Goal: Information Seeking & Learning: Find specific fact

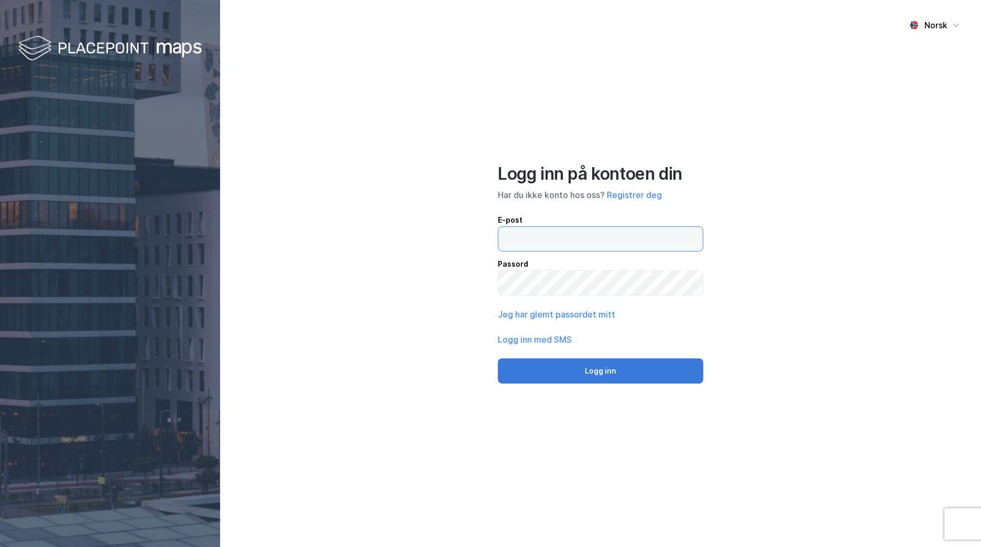
type input "[EMAIL_ADDRESS][DOMAIN_NAME]"
click at [625, 366] on button "Logg inn" at bounding box center [600, 371] width 205 height 25
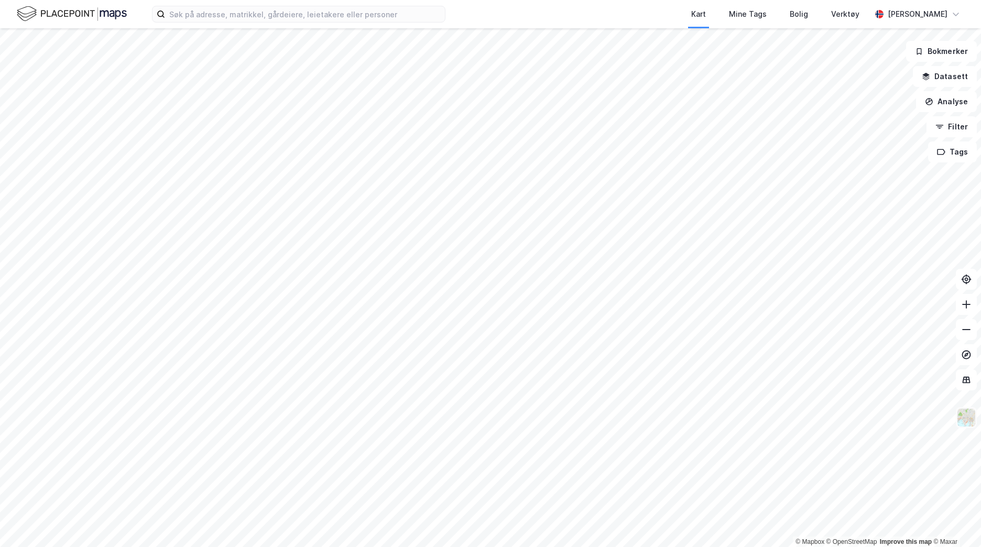
click at [968, 420] on img at bounding box center [967, 418] width 20 height 20
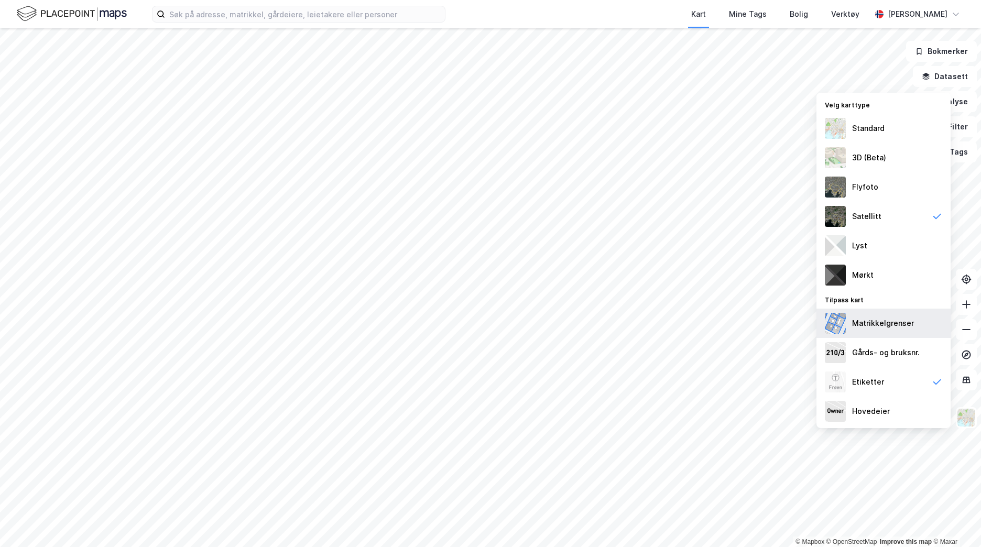
click at [867, 329] on div "Matrikkelgrenser" at bounding box center [883, 323] width 62 height 13
click at [868, 356] on div "Gårds- og bruksnr." at bounding box center [886, 353] width 68 height 13
drag, startPoint x: 913, startPoint y: 225, endPoint x: 918, endPoint y: 244, distance: 19.6
click at [913, 226] on div "Satellitt" at bounding box center [884, 216] width 134 height 29
drag, startPoint x: 892, startPoint y: 123, endPoint x: 895, endPoint y: 150, distance: 27.5
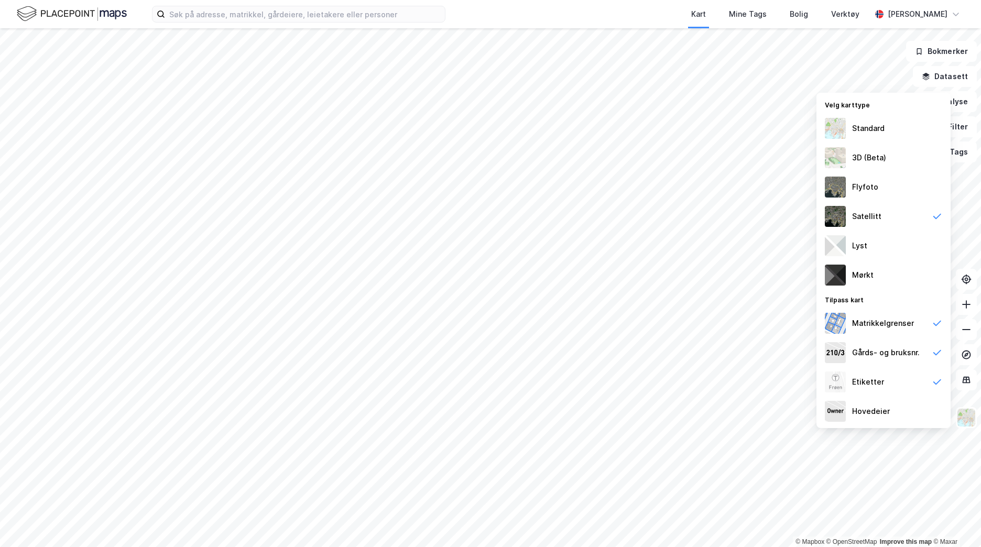
click at [891, 124] on div "Standard" at bounding box center [884, 128] width 134 height 29
click at [958, 78] on button "Datasett" at bounding box center [945, 76] width 64 height 21
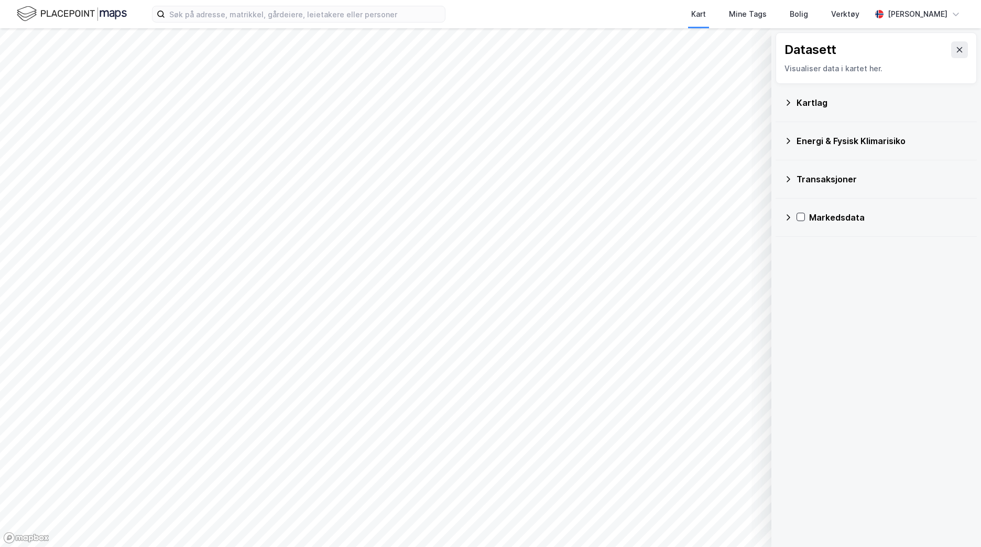
click at [817, 105] on div "Kartlag" at bounding box center [883, 102] width 172 height 13
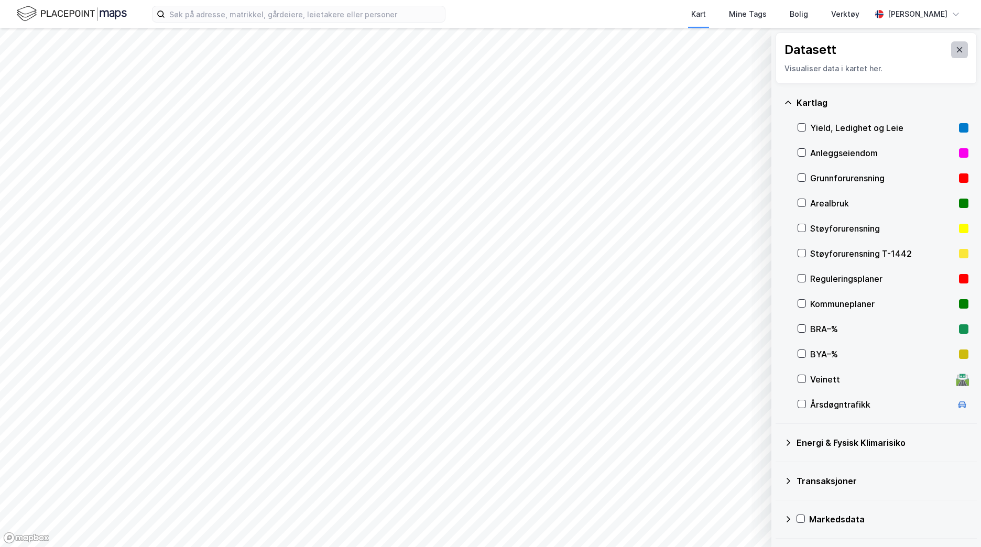
click at [956, 53] on icon at bounding box center [960, 50] width 8 height 8
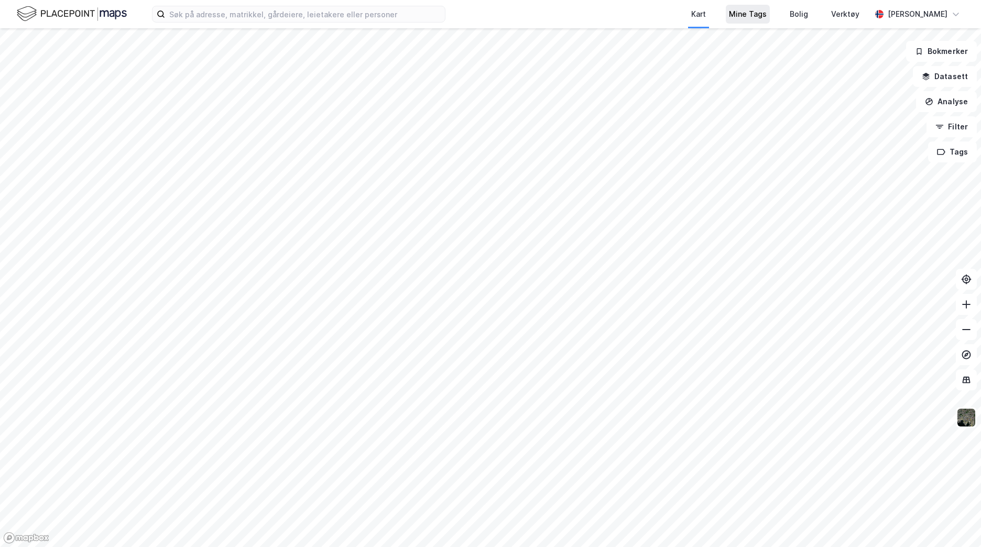
click at [767, 16] on div "Mine Tags" at bounding box center [748, 14] width 38 height 13
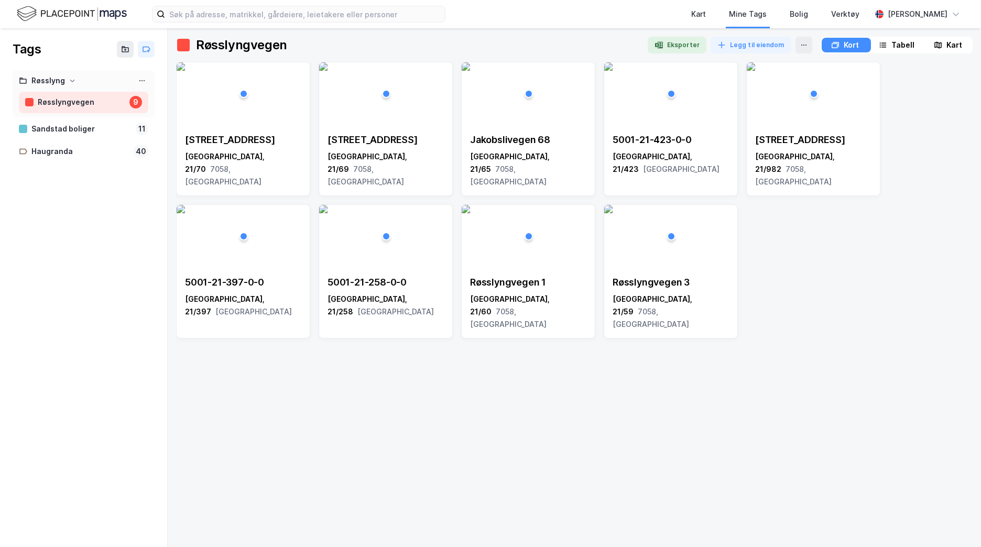
click at [103, 102] on div "Røsslyngvegen" at bounding box center [82, 102] width 88 height 13
click at [800, 44] on icon at bounding box center [804, 45] width 8 height 8
drag, startPoint x: 138, startPoint y: 169, endPoint x: 134, endPoint y: 104, distance: 64.7
click at [139, 168] on div at bounding box center [84, 174] width 142 height 21
click at [140, 81] on icon at bounding box center [139, 80] width 1 height 1
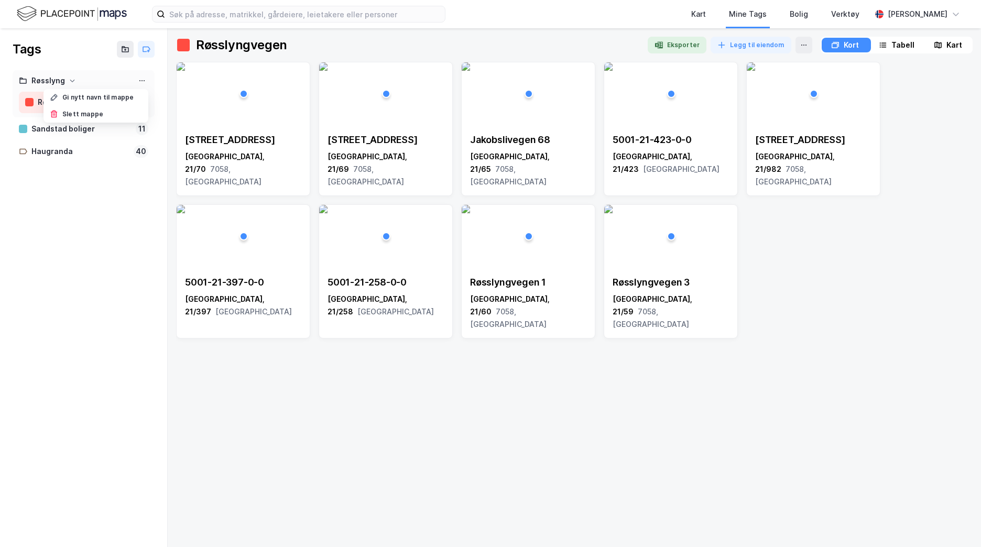
click at [91, 250] on div "Tags Røsslyng Gi nytt navn til mappe Slett mappe [GEOGRAPHIC_DATA] 9 Sandstad b…" at bounding box center [84, 287] width 168 height 519
drag, startPoint x: 75, startPoint y: 101, endPoint x: 75, endPoint y: 79, distance: 21.5
click at [68, 79] on div "Røsslyng" at bounding box center [83, 80] width 129 height 13
click at [86, 81] on div "Røsslyng" at bounding box center [83, 80] width 129 height 13
click at [143, 81] on icon at bounding box center [142, 81] width 8 height 8
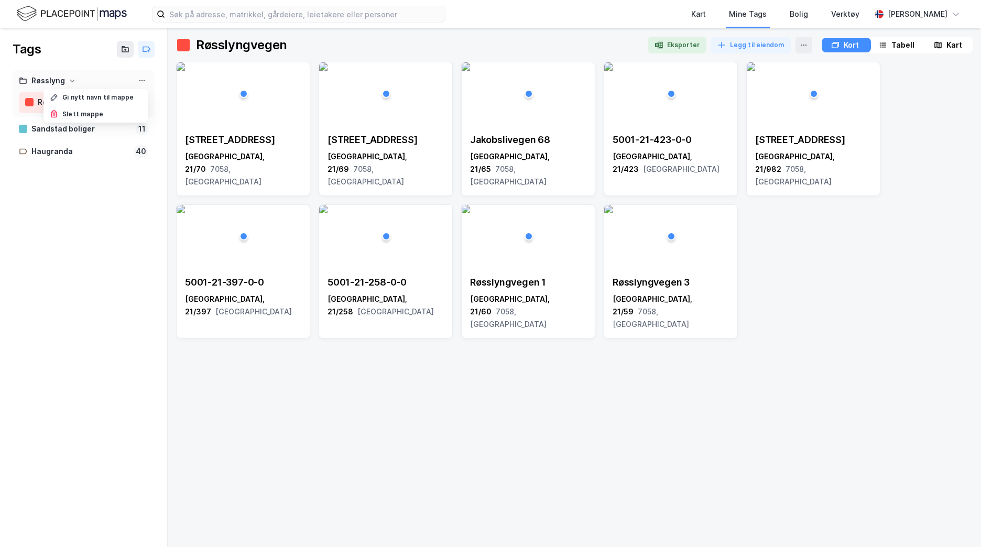
drag, startPoint x: 100, startPoint y: 244, endPoint x: 114, endPoint y: 194, distance: 51.6
click at [101, 244] on div "Tags Røsslyng Gi nytt navn til mappe Slett mappe [GEOGRAPHIC_DATA] 9 Sandstad b…" at bounding box center [84, 287] width 168 height 519
click at [141, 77] on icon at bounding box center [142, 81] width 8 height 8
drag, startPoint x: 113, startPoint y: 271, endPoint x: 147, endPoint y: 141, distance: 134.3
click at [113, 270] on div "Tags Røsslyng Gi nytt navn til mappe Slett mappe [GEOGRAPHIC_DATA] 9 Sandstad b…" at bounding box center [84, 287] width 168 height 519
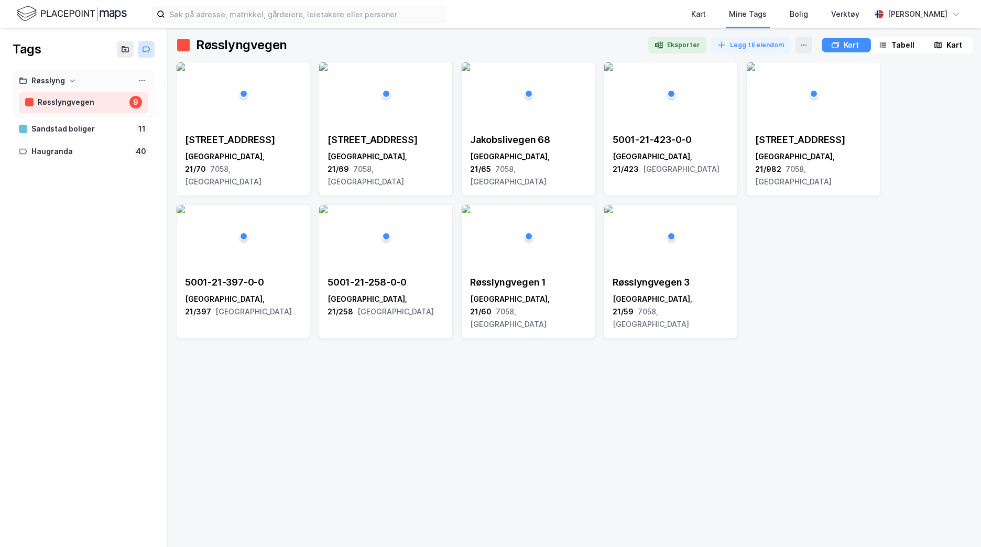
click at [149, 51] on icon at bounding box center [148, 51] width 2 height 0
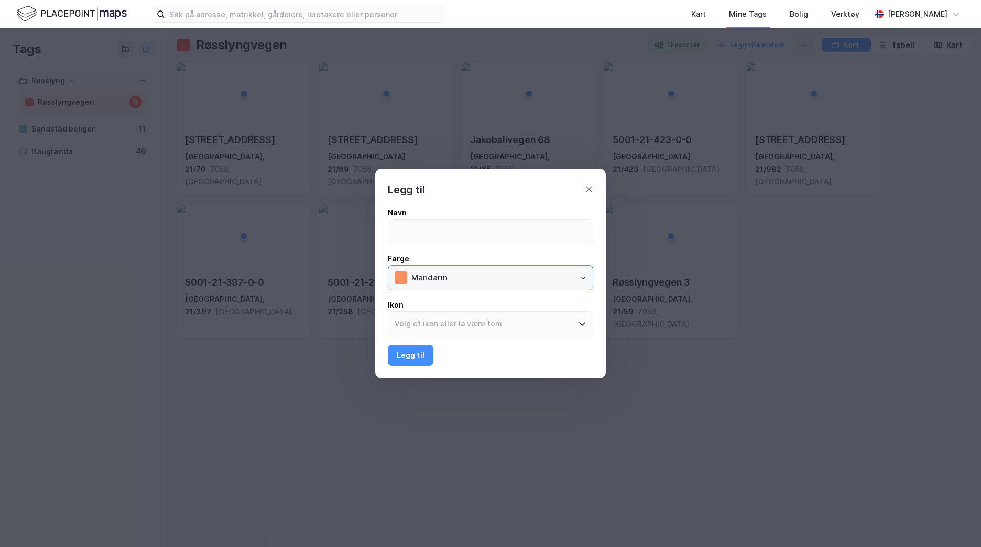
click at [458, 282] on input "Mandarin" at bounding box center [499, 278] width 188 height 24
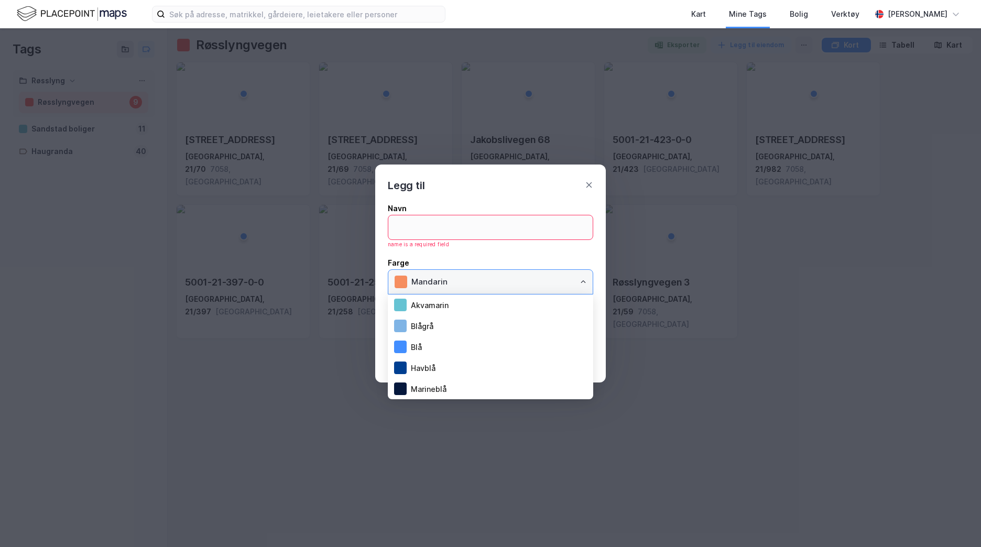
scroll to position [210, 0]
click at [439, 311] on li "Rød" at bounding box center [490, 305] width 205 height 21
type input "Rød"
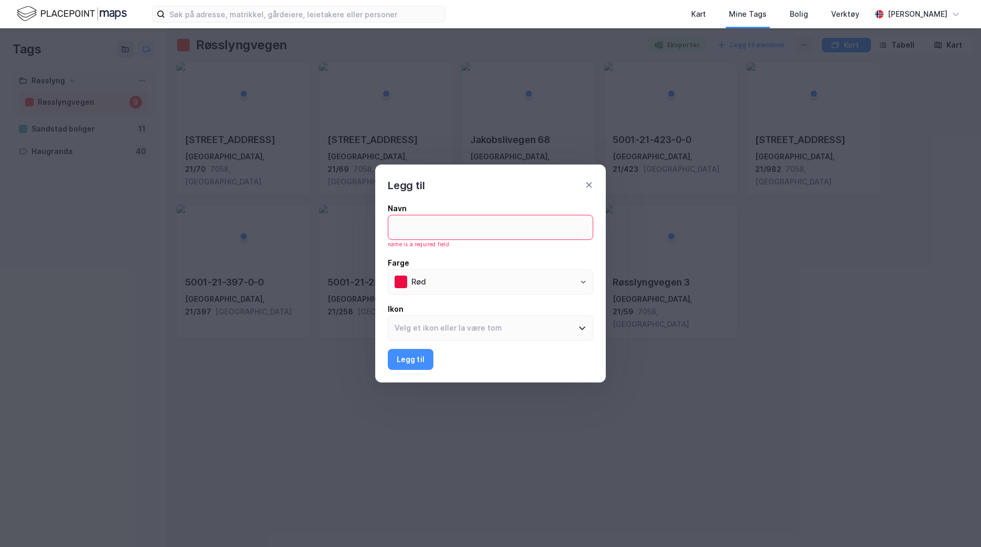
click at [431, 208] on div "Navn" at bounding box center [490, 208] width 205 height 13
click at [431, 215] on input at bounding box center [490, 227] width 204 height 24
click at [588, 186] on icon at bounding box center [589, 185] width 8 height 8
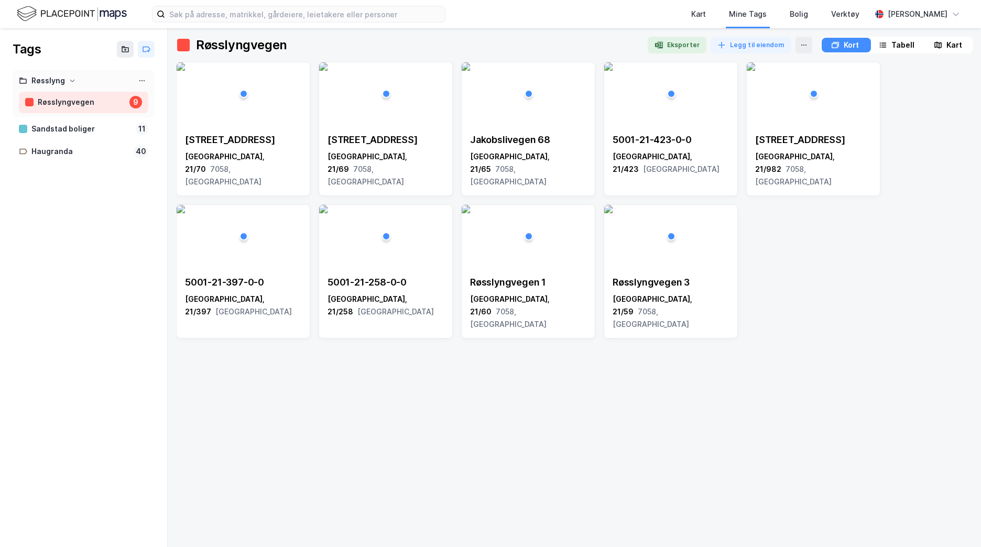
click at [63, 83] on div "Røsslyng" at bounding box center [48, 80] width 34 height 13
click at [112, 98] on div "Røsslyngvegen" at bounding box center [82, 102] width 88 height 13
click at [143, 84] on icon at bounding box center [142, 81] width 8 height 8
click at [128, 233] on div "Tags Røsslyng Gi nytt navn til mappe Slett mappe [GEOGRAPHIC_DATA] 9 Sandstad b…" at bounding box center [84, 287] width 168 height 519
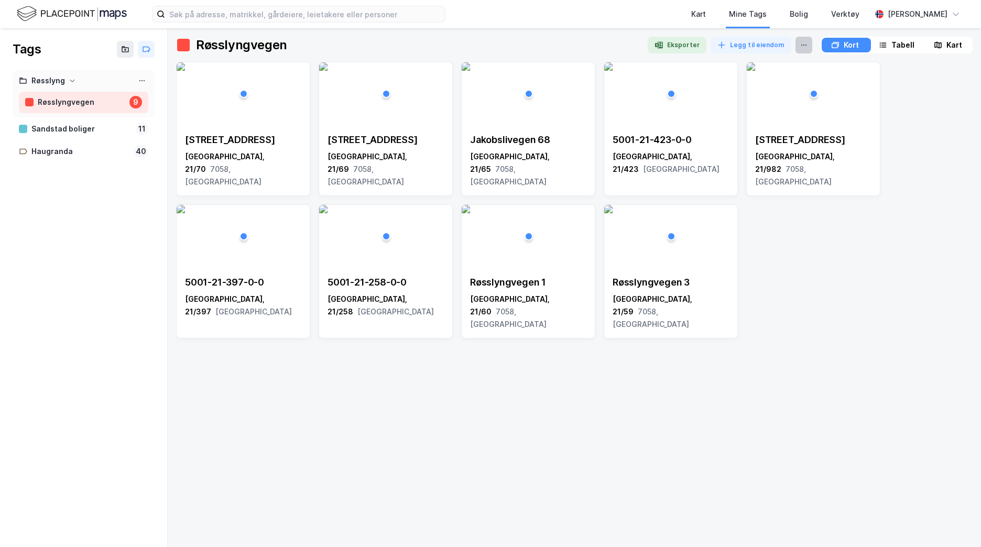
click at [800, 50] on button at bounding box center [804, 45] width 17 height 17
click at [754, 43] on button "Legg til eiendom" at bounding box center [751, 45] width 81 height 17
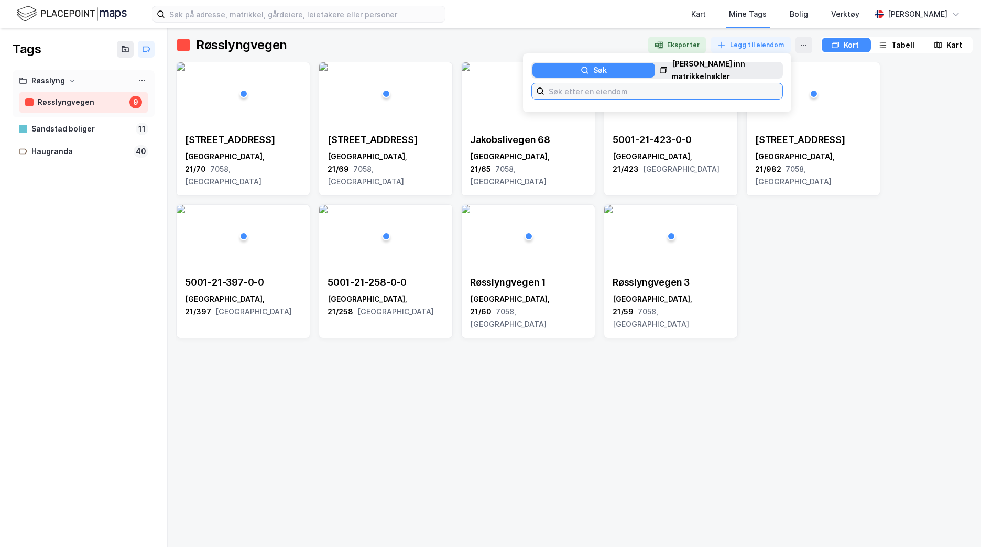
click at [576, 85] on input at bounding box center [664, 91] width 238 height 16
click at [710, 68] on div "[PERSON_NAME] inn matrikkelnøkler" at bounding box center [727, 70] width 110 height 25
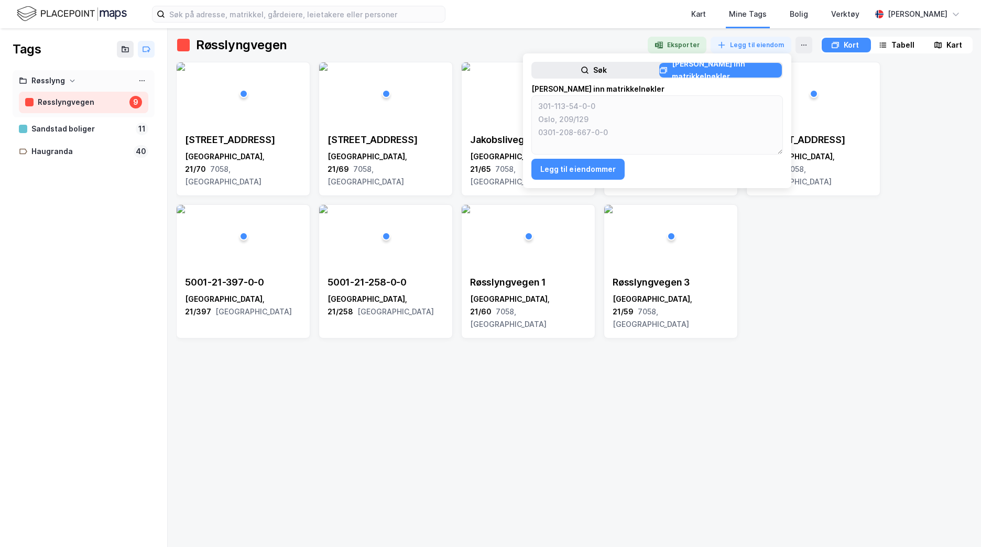
click at [607, 69] on div "Søk" at bounding box center [594, 70] width 123 height 15
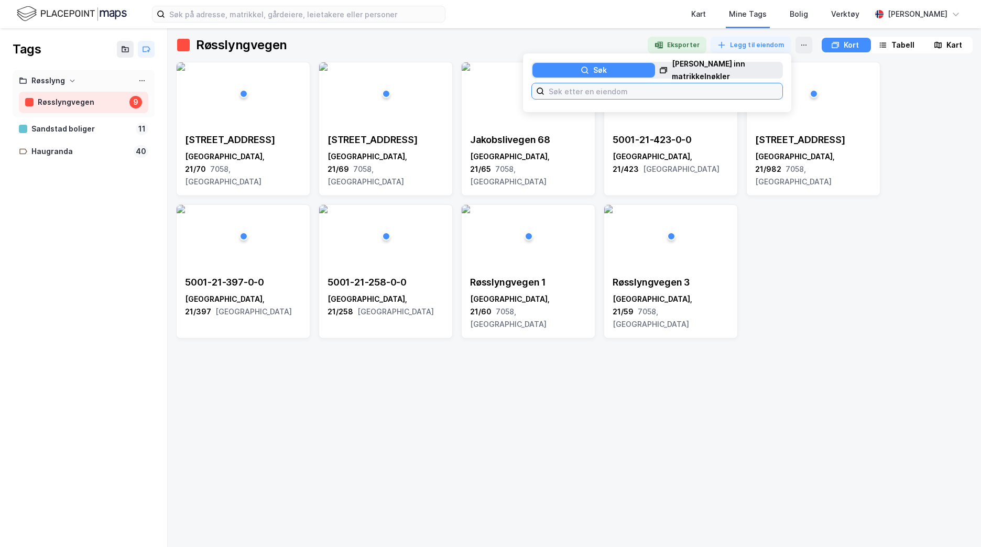
click at [601, 84] on input at bounding box center [664, 91] width 238 height 16
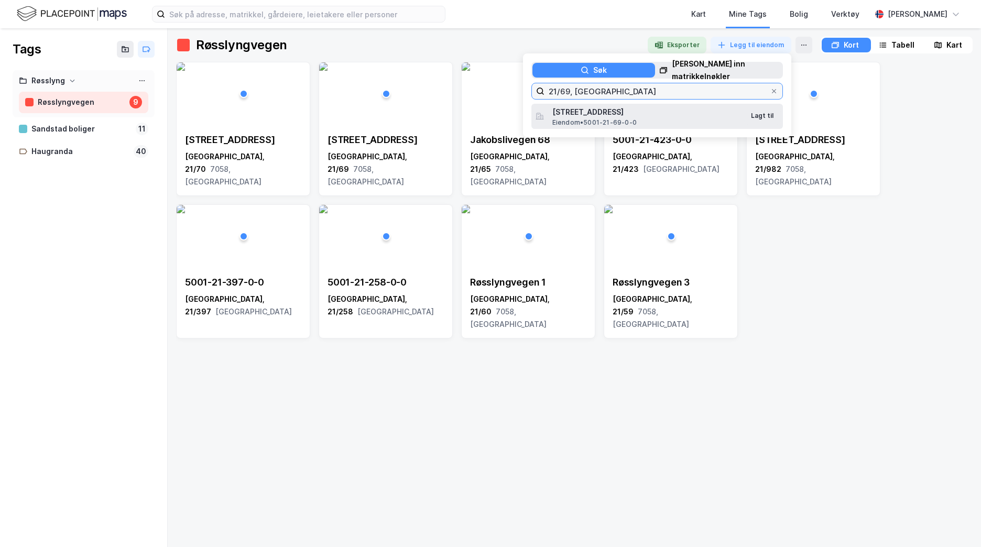
type input "21/69, [GEOGRAPHIC_DATA]"
click at [653, 120] on div "[STREET_ADDRESS] Eiendom • 5001-21-69-0-0" at bounding box center [649, 116] width 192 height 21
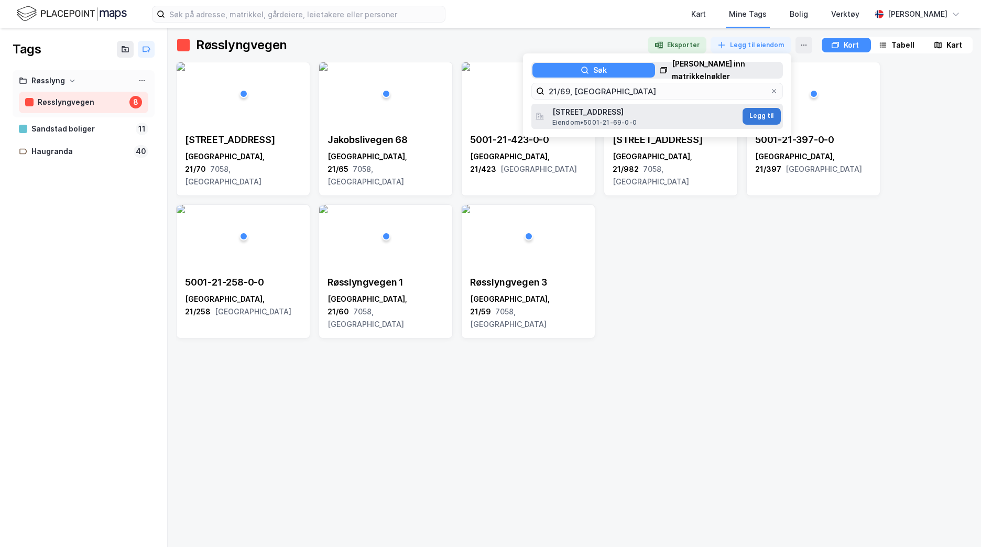
click at [762, 113] on button "Legg til" at bounding box center [762, 116] width 38 height 17
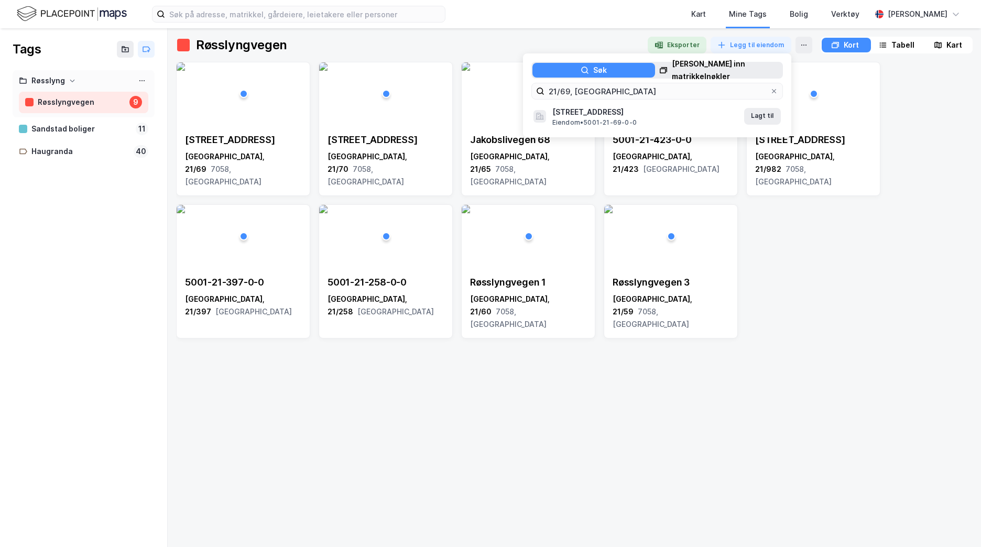
click at [873, 360] on div "Skogvegen 4 [GEOGRAPHIC_DATA], 21/69 7058, Trøndelag Skogvegen 1 [GEOGRAPHIC_DA…" at bounding box center [574, 300] width 797 height 477
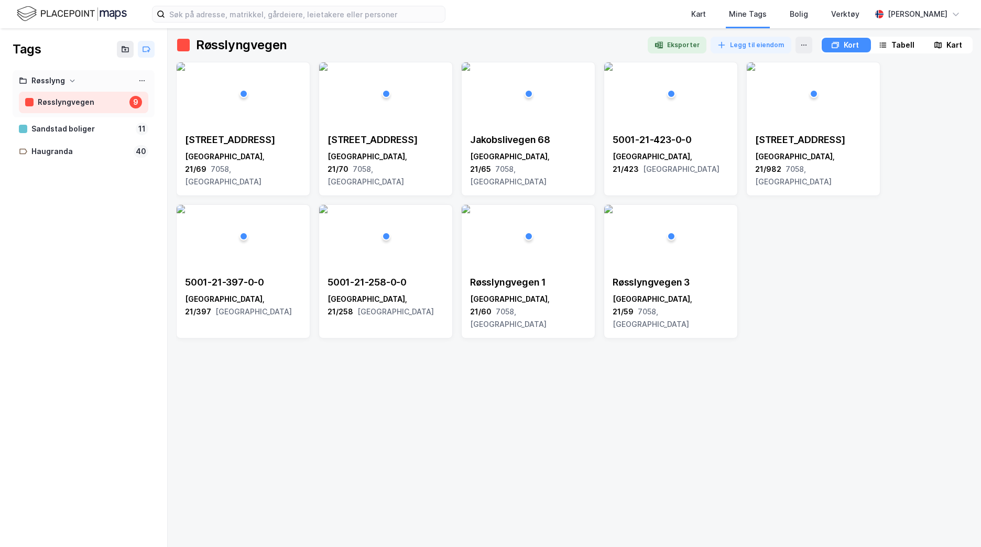
click at [90, 105] on div "Røsslyngvegen" at bounding box center [82, 102] width 88 height 13
click at [85, 123] on div "Sandstad boliger" at bounding box center [81, 129] width 100 height 13
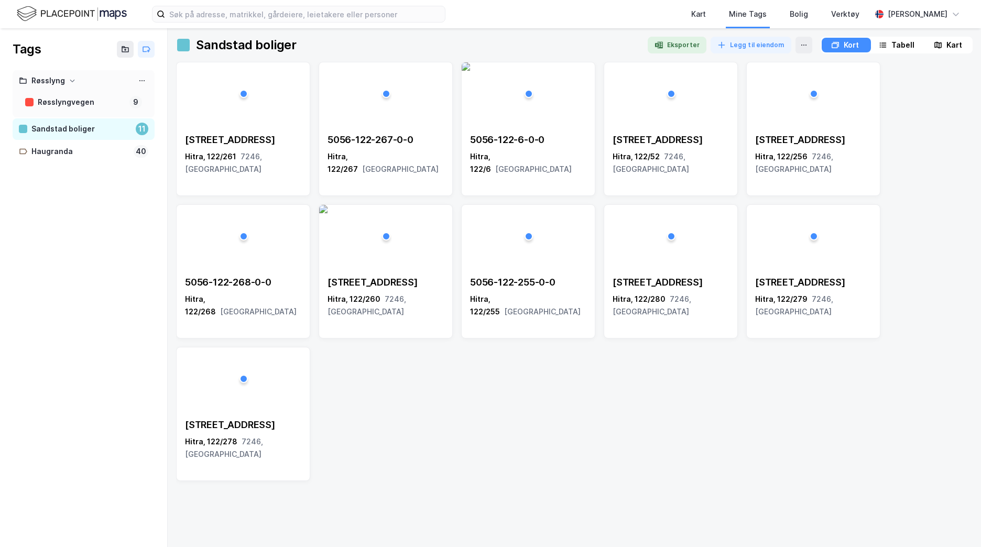
click at [103, 89] on div at bounding box center [83, 90] width 129 height 4
click at [147, 87] on div at bounding box center [142, 80] width 13 height 13
click at [69, 53] on div "Tags" at bounding box center [83, 49] width 167 height 42
click at [123, 44] on button at bounding box center [125, 49] width 17 height 17
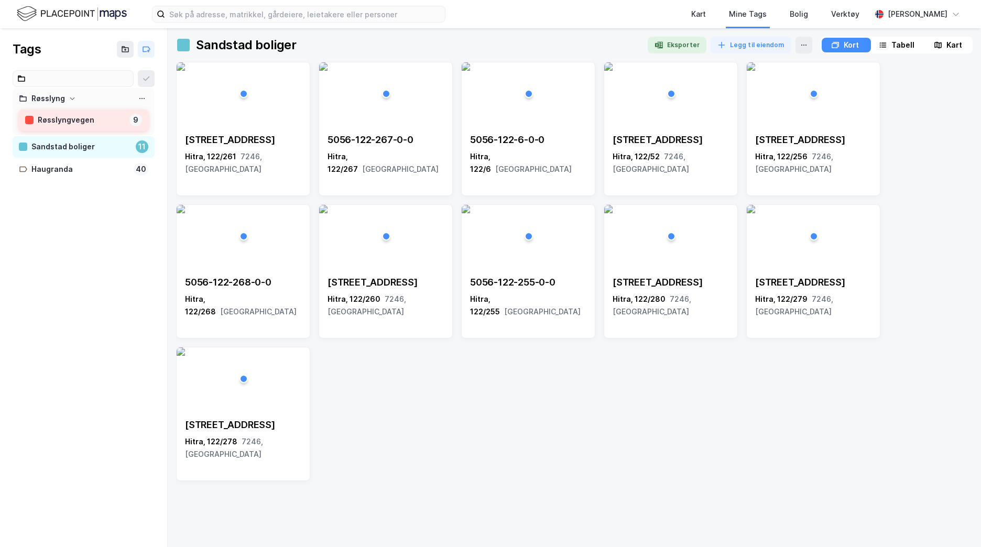
click at [70, 96] on div "Røsslyng Røsslyngvegen 9" at bounding box center [84, 111] width 142 height 47
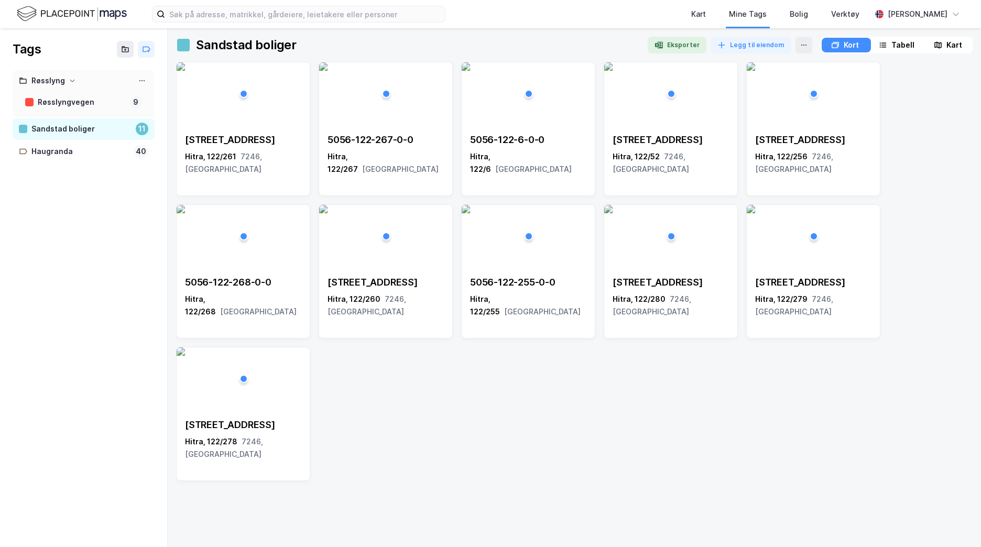
click at [100, 367] on div "Tags Røsslyng Røsslyngvegen 9 Sandstad boliger 11 Haugranda 40" at bounding box center [84, 287] width 168 height 519
click at [719, 432] on div "Fyrmesterveien 3 Hitra, 122/261 7246, [GEOGRAPHIC_DATA] 5056-122-267-0-0 Hitra,…" at bounding box center [574, 271] width 797 height 419
click at [63, 150] on div "Haugranda" at bounding box center [80, 151] width 98 height 13
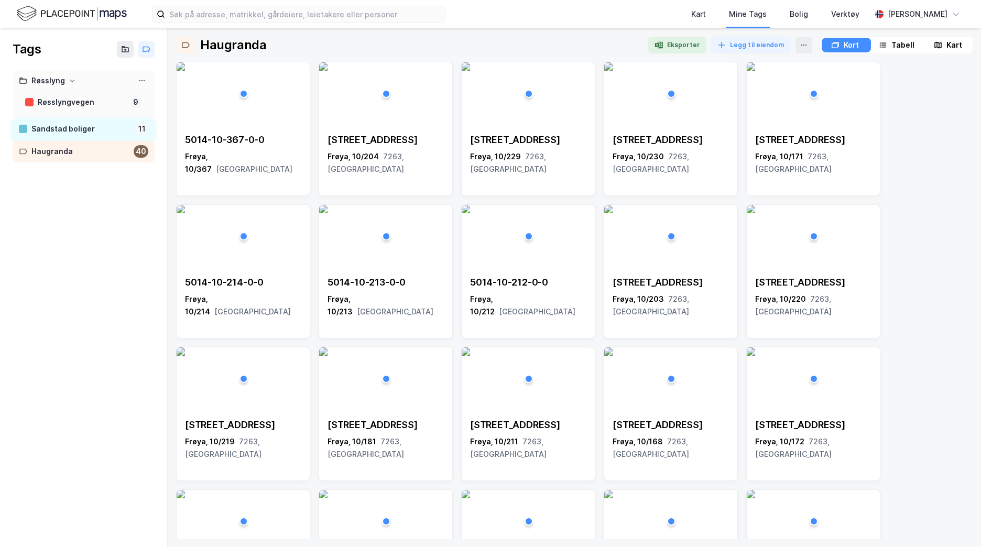
click at [73, 127] on div "Sandstad boliger" at bounding box center [81, 129] width 100 height 13
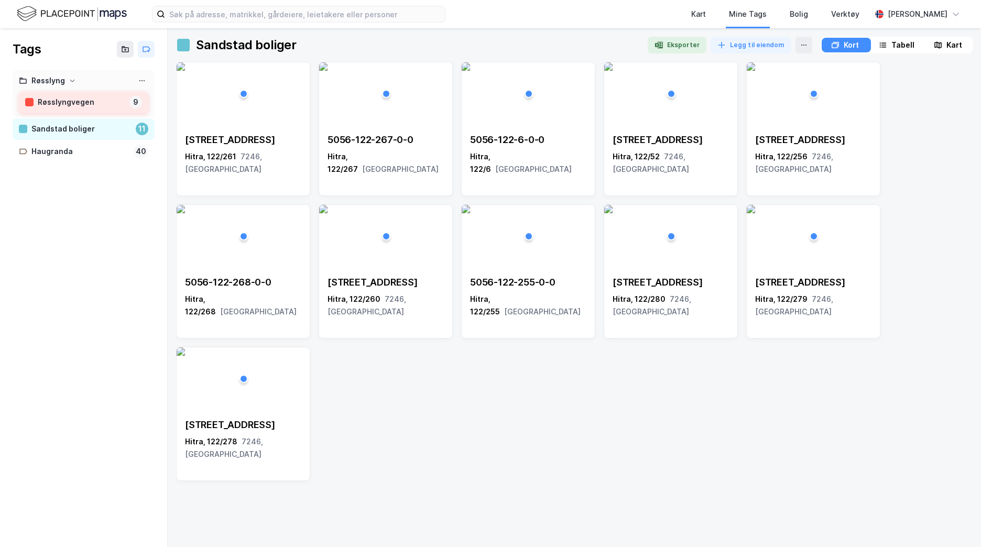
click at [99, 98] on div "Røsslyngvegen" at bounding box center [82, 102] width 88 height 13
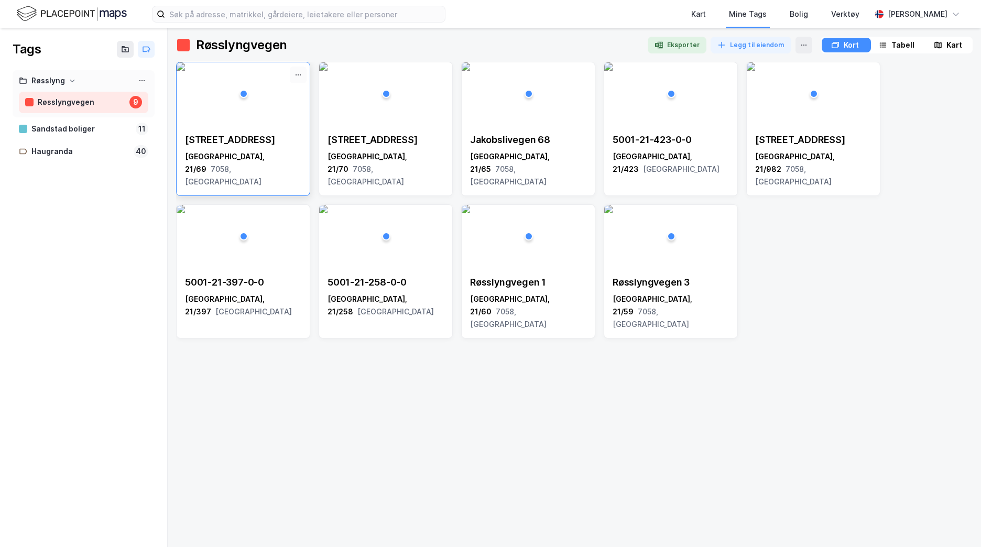
click at [298, 76] on icon at bounding box center [298, 75] width 8 height 8
click at [328, 71] on img at bounding box center [323, 66] width 8 height 8
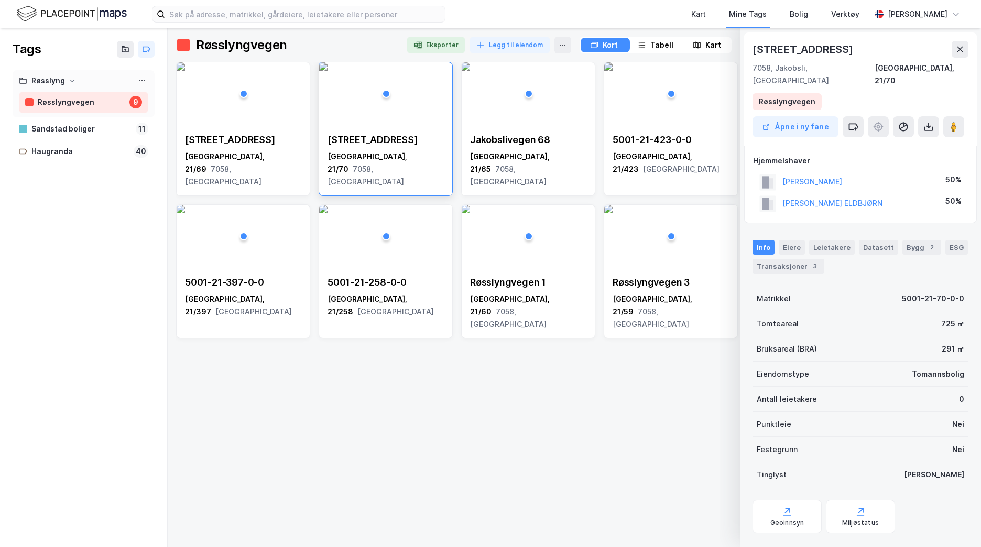
drag, startPoint x: 515, startPoint y: 503, endPoint x: 522, endPoint y: 452, distance: 51.2
click at [516, 500] on div "Skogvegen 4 [GEOGRAPHIC_DATA], 21/69 7058, Trøndelag Skogvegen 1 [GEOGRAPHIC_DA…" at bounding box center [574, 300] width 797 height 477
click at [653, 137] on div "5001-21-423-0-0" at bounding box center [671, 140] width 116 height 13
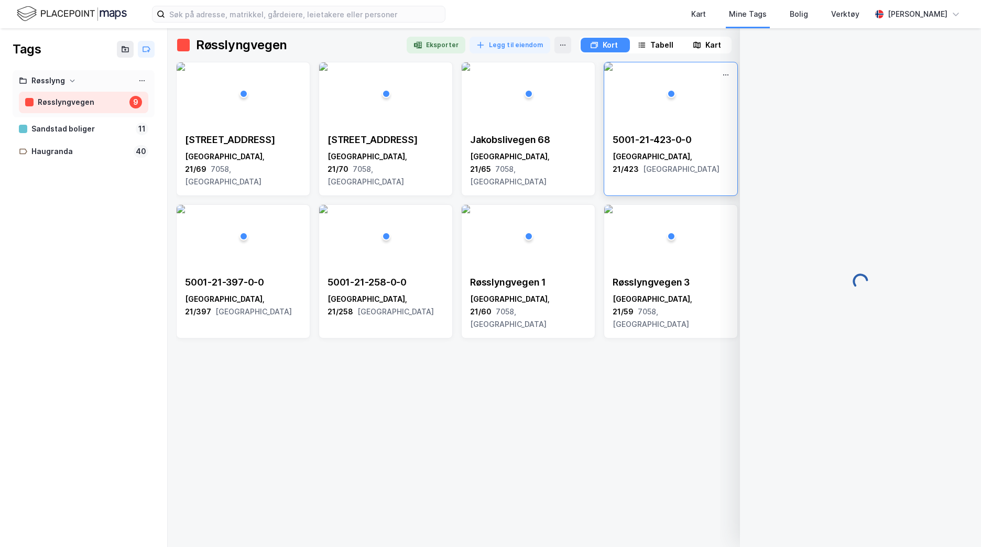
click at [613, 71] on img at bounding box center [608, 66] width 8 height 8
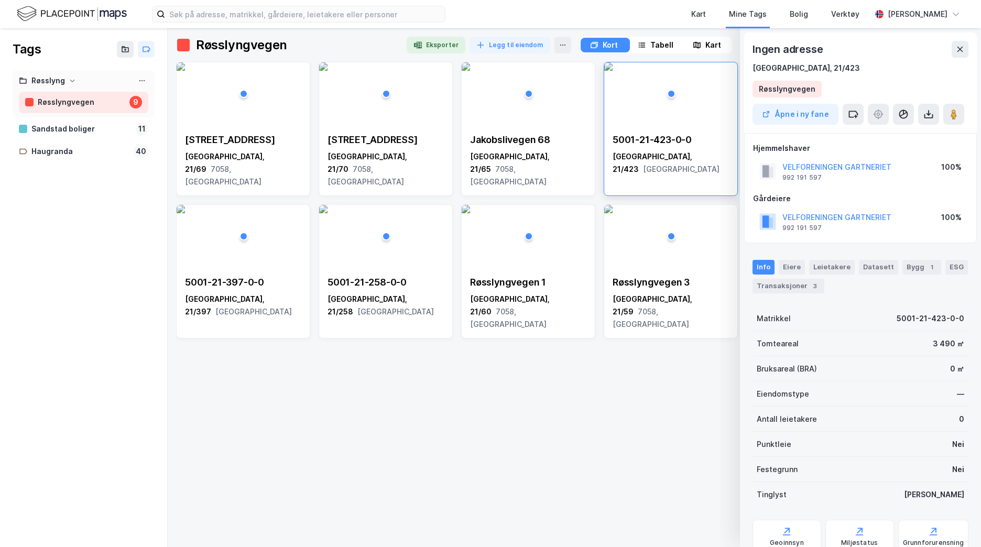
click at [50, 13] on img at bounding box center [72, 14] width 110 height 18
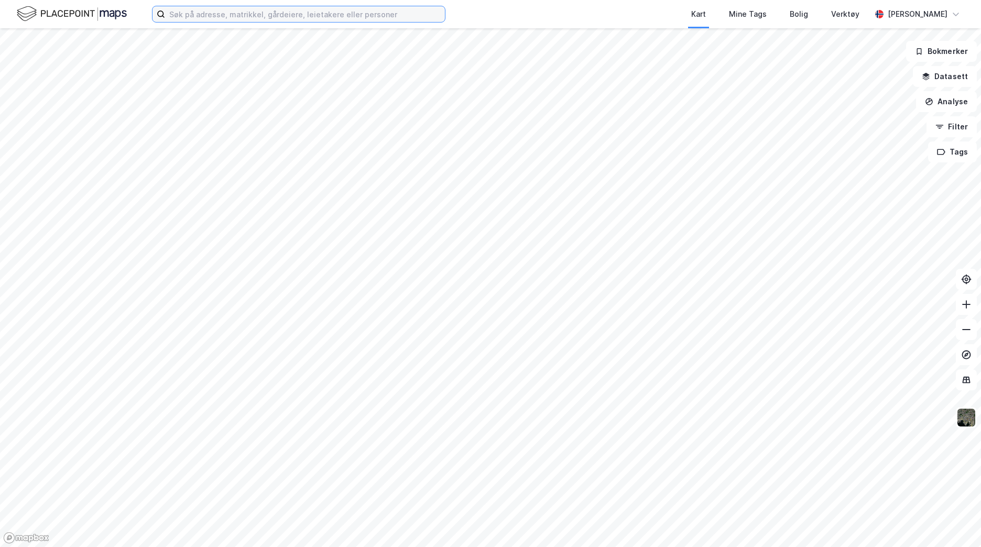
click at [321, 19] on input at bounding box center [305, 14] width 280 height 16
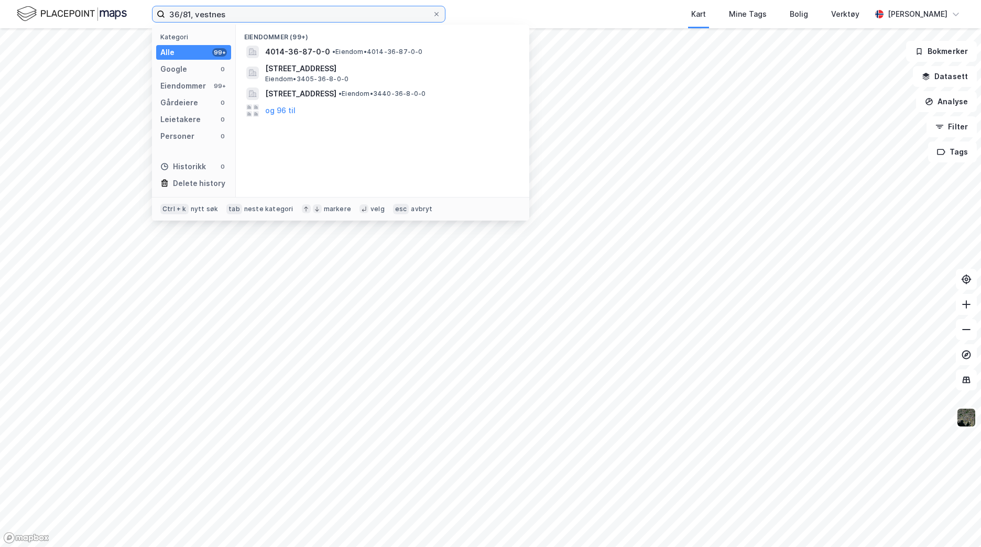
type input "36/81, vestnes"
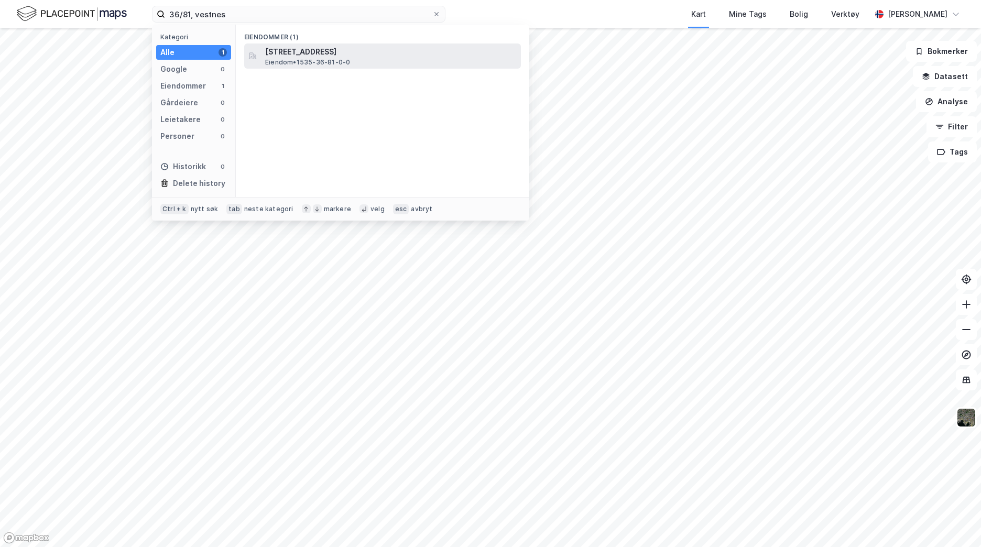
click at [341, 66] on span "Eiendom • 1535-36-81-0-0" at bounding box center [307, 62] width 85 height 8
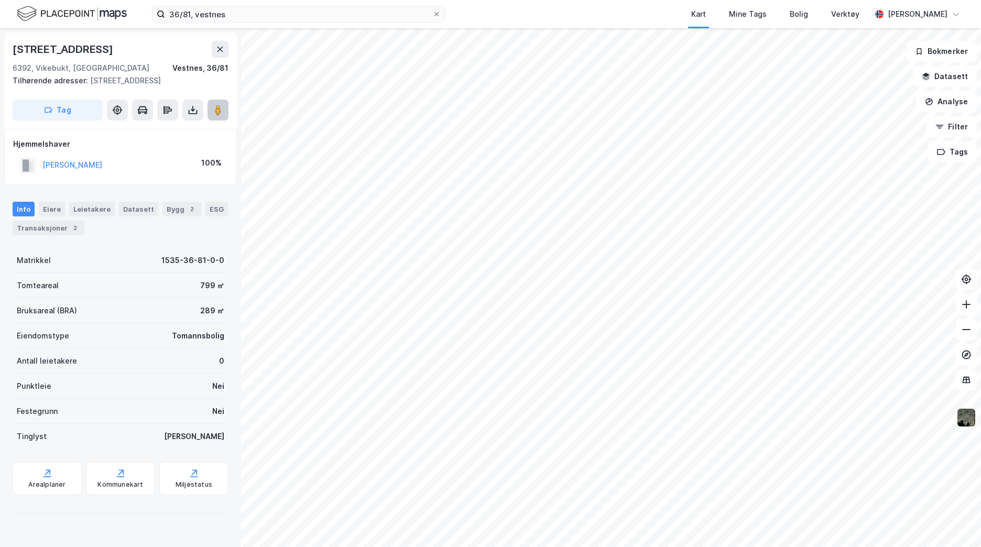
click at [221, 121] on button at bounding box center [218, 110] width 21 height 21
drag, startPoint x: 138, startPoint y: 47, endPoint x: -9, endPoint y: 47, distance: 147.3
click at [0, 47] on html "36/81, vestnes Kart Mine Tags Bolig Verktøy [PERSON_NAME] Gjermundnesvegen 15 6…" at bounding box center [490, 273] width 981 height 547
copy div "[STREET_ADDRESS]"
drag, startPoint x: 178, startPoint y: 80, endPoint x: 110, endPoint y: 82, distance: 68.2
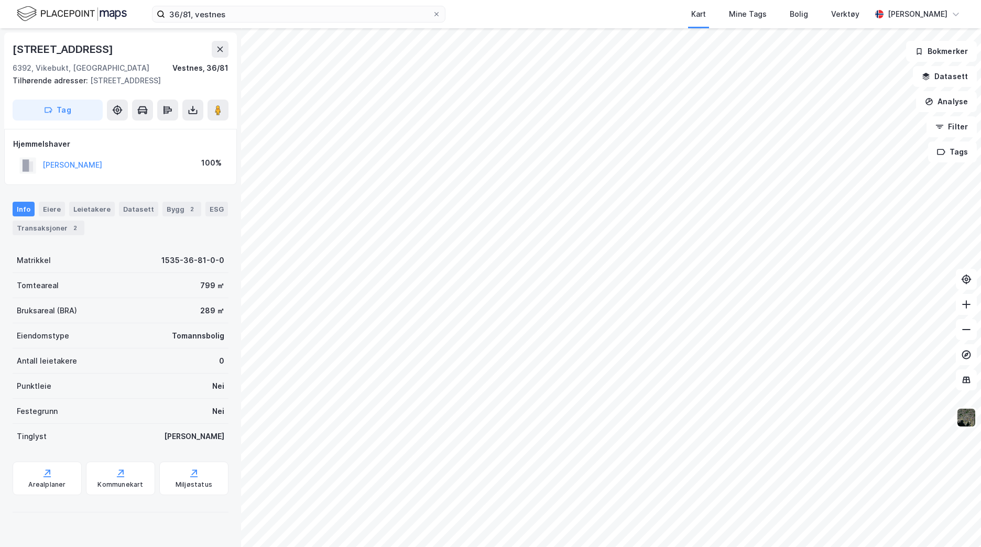
click at [110, 82] on div "Tilhørende adresser: [STREET_ADDRESS]" at bounding box center [117, 80] width 208 height 13
click at [107, 87] on div "Tilhørende adresser: [STREET_ADDRESS]" at bounding box center [117, 80] width 208 height 13
drag, startPoint x: 101, startPoint y: 96, endPoint x: 92, endPoint y: 82, distance: 17.0
click at [92, 82] on div "Tilhørende adresser: [STREET_ADDRESS]" at bounding box center [117, 80] width 208 height 13
click at [93, 87] on div "Tilhørende adresser: [STREET_ADDRESS]" at bounding box center [117, 80] width 208 height 13
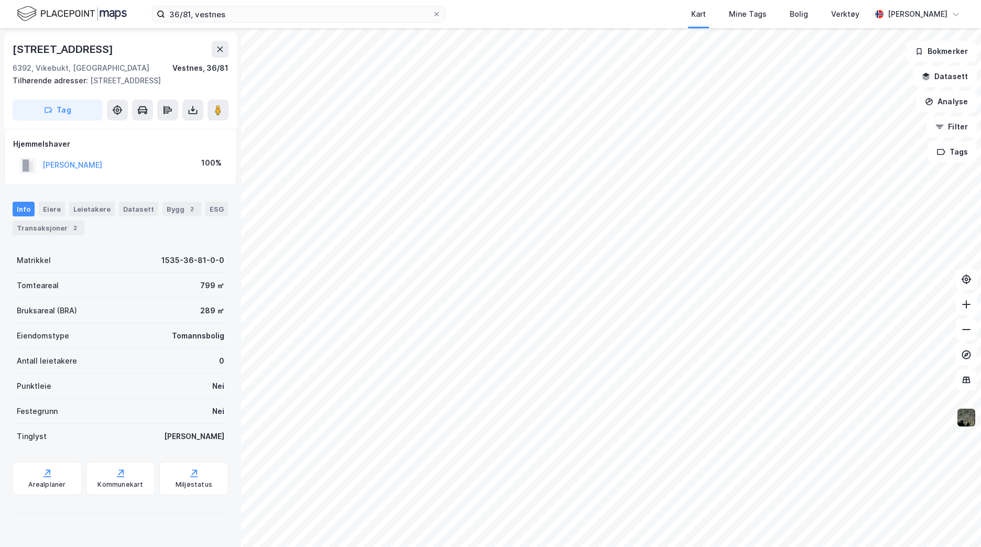
drag, startPoint x: 85, startPoint y: 90, endPoint x: 10, endPoint y: 91, distance: 75.0
click at [10, 91] on div "[STREET_ADDRESS], [GEOGRAPHIC_DATA], 36/81 Tilhørende adresser: [STREET_ADDRESS…" at bounding box center [120, 81] width 233 height 96
copy div "[STREET_ADDRESS]"
drag, startPoint x: 220, startPoint y: 125, endPoint x: 233, endPoint y: 138, distance: 18.5
click at [220, 115] on image at bounding box center [218, 110] width 6 height 10
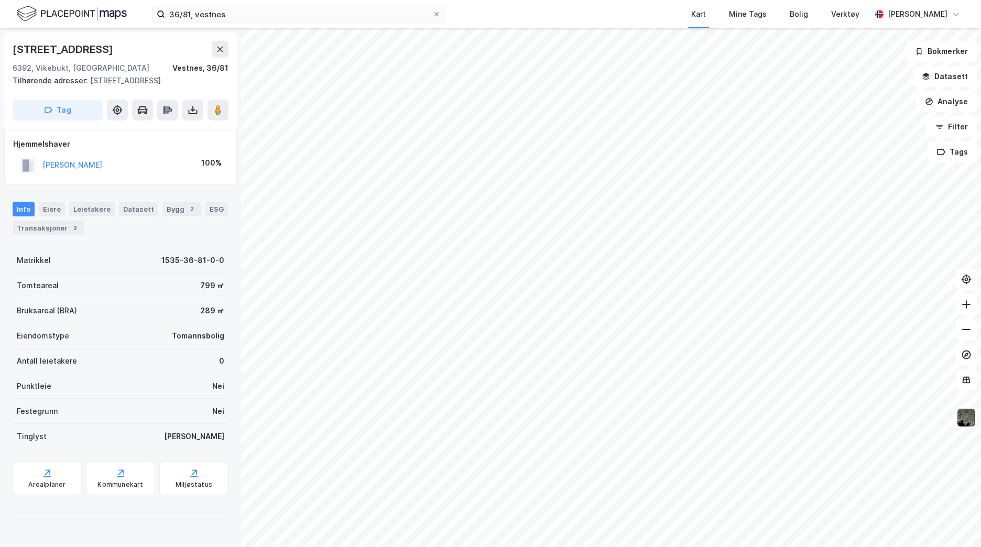
click at [178, 87] on div "Tilhørende adresser: [STREET_ADDRESS]" at bounding box center [117, 80] width 208 height 13
drag, startPoint x: 95, startPoint y: 89, endPoint x: 4, endPoint y: 92, distance: 91.3
click at [4, 92] on div "[STREET_ADDRESS], [GEOGRAPHIC_DATA], 36/81 Tilhørende adresser: [STREET_ADDRESS…" at bounding box center [120, 81] width 233 height 96
copy div "[STREET_ADDRESS]"
